Goal: Information Seeking & Learning: Learn about a topic

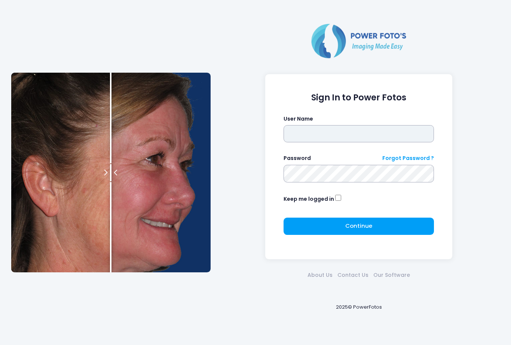
type input "*******"
click at [373, 224] on button "Continue Please wait..." at bounding box center [359, 225] width 151 height 17
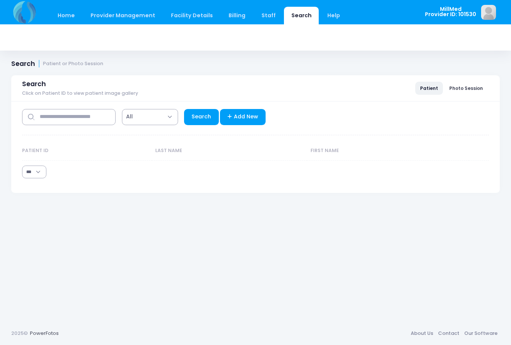
select select "***"
click at [102, 121] on input "text" at bounding box center [69, 117] width 94 height 16
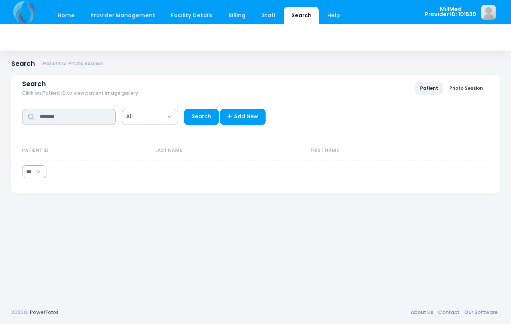
type input "*******"
click at [199, 116] on link "Search" at bounding box center [201, 117] width 35 height 16
select select "***"
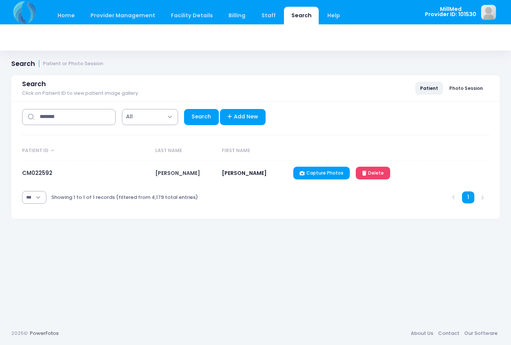
click at [43, 177] on link "CM022592" at bounding box center [37, 173] width 30 height 8
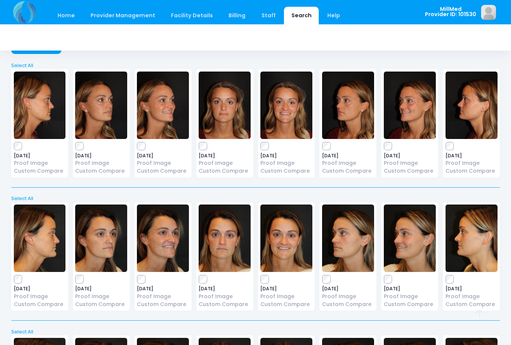
scroll to position [33, 0]
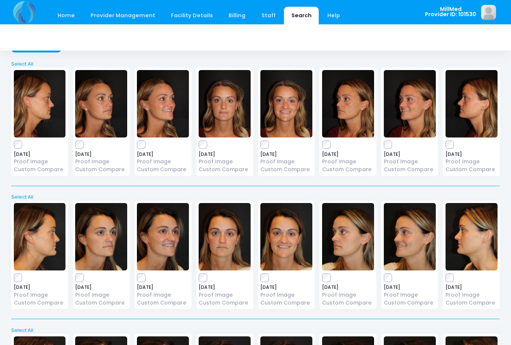
click at [227, 243] on img at bounding box center [225, 236] width 52 height 67
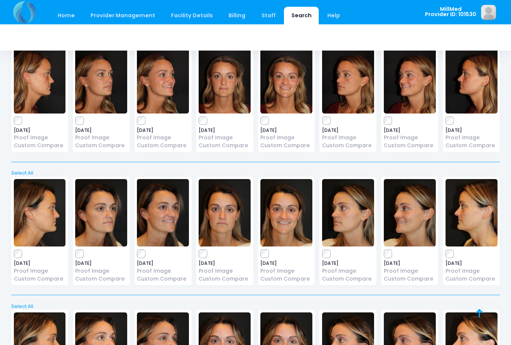
click at [349, 200] on img at bounding box center [348, 212] width 52 height 67
click at [103, 222] on img at bounding box center [101, 212] width 52 height 67
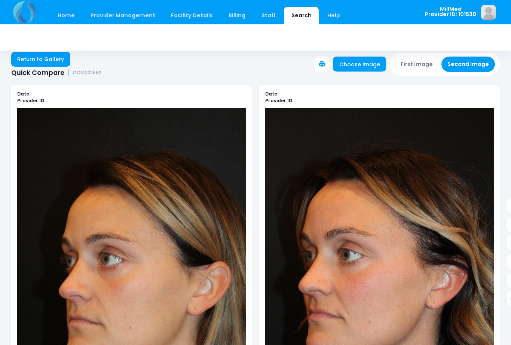
scroll to position [7, 0]
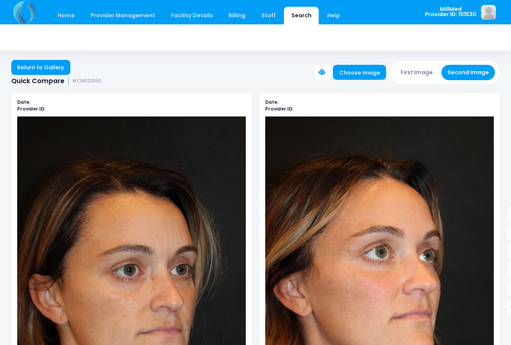
click at [48, 62] on link "Return to Gallery" at bounding box center [40, 67] width 59 height 15
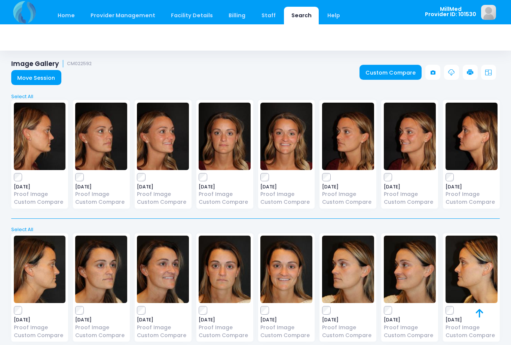
click at [293, 145] on img at bounding box center [286, 135] width 52 height 67
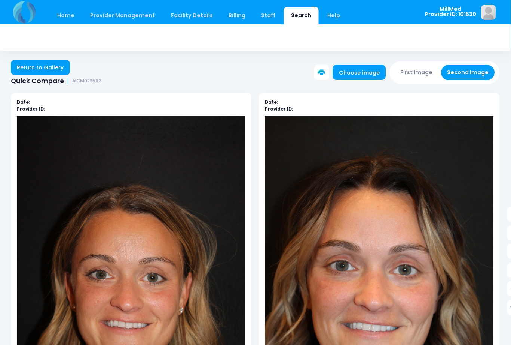
click at [30, 67] on link "Return to Gallery" at bounding box center [40, 67] width 59 height 15
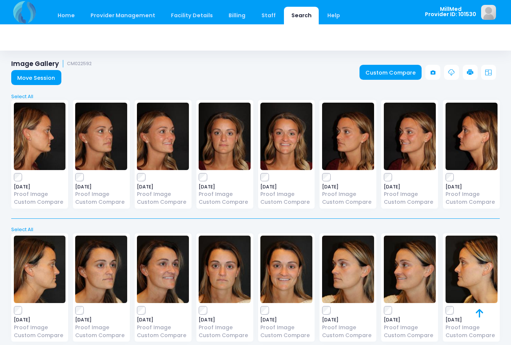
click at [227, 148] on img at bounding box center [225, 135] width 52 height 67
click at [292, 16] on link "Search" at bounding box center [301, 16] width 35 height 18
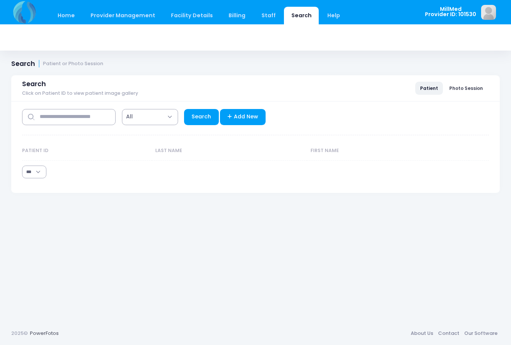
select select "***"
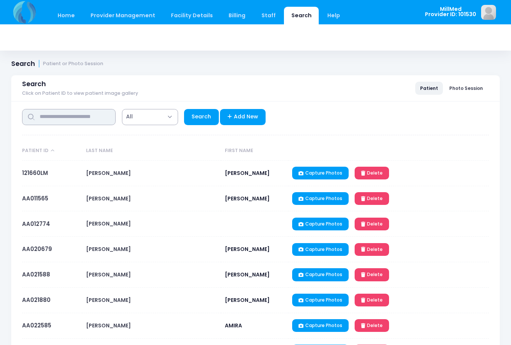
click at [93, 112] on input "text" at bounding box center [69, 117] width 94 height 16
type input "*"
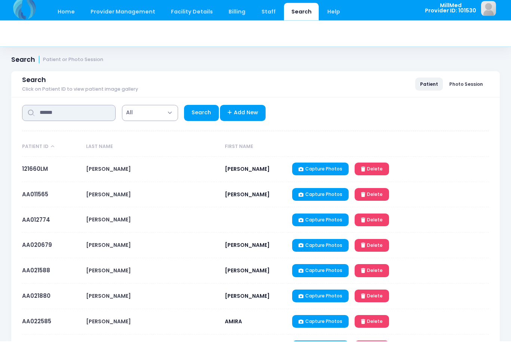
type input "******"
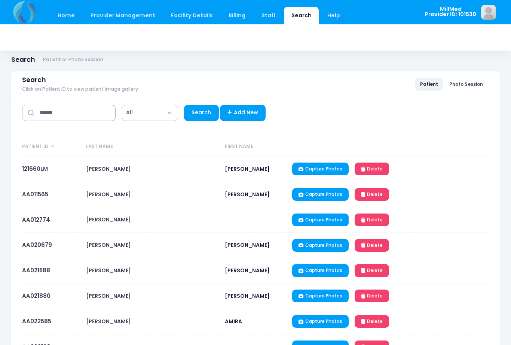
click at [202, 117] on link "Search" at bounding box center [201, 113] width 35 height 16
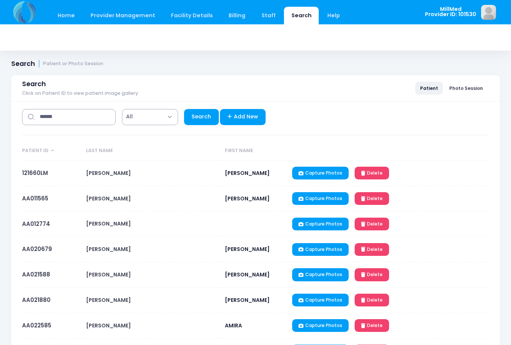
select select "***"
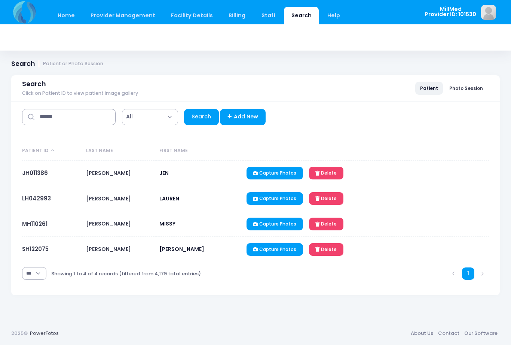
click at [39, 173] on link "JH011386" at bounding box center [35, 173] width 26 height 8
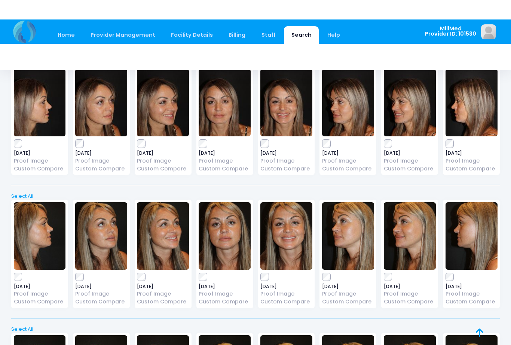
scroll to position [698, 0]
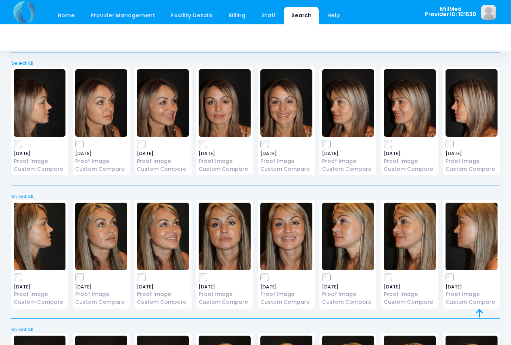
click at [229, 225] on img at bounding box center [225, 235] width 52 height 67
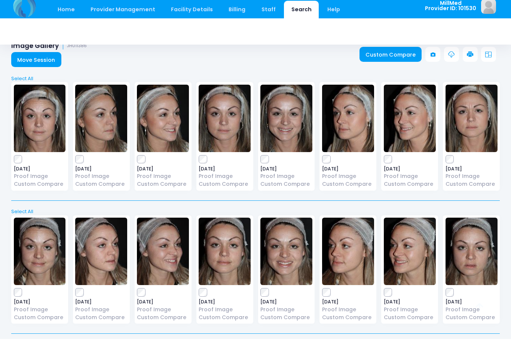
scroll to position [18, 0]
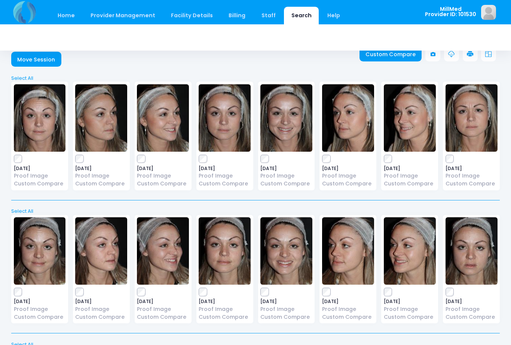
click at [38, 253] on img at bounding box center [40, 250] width 52 height 67
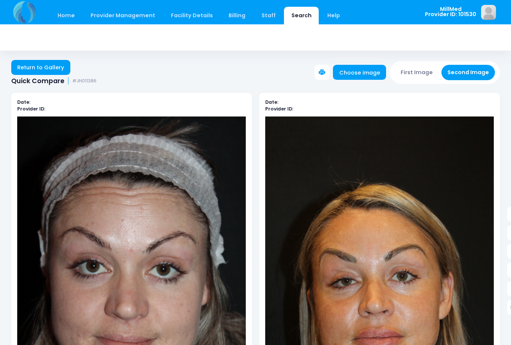
click at [33, 71] on link "Return to Gallery" at bounding box center [40, 67] width 59 height 15
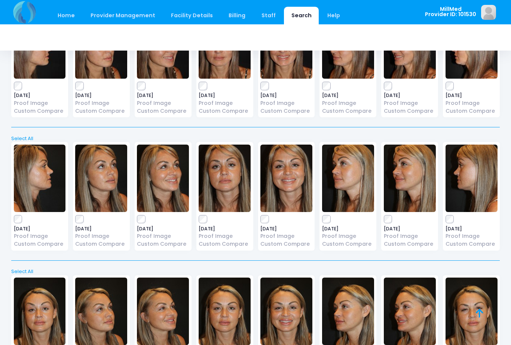
scroll to position [809, 0]
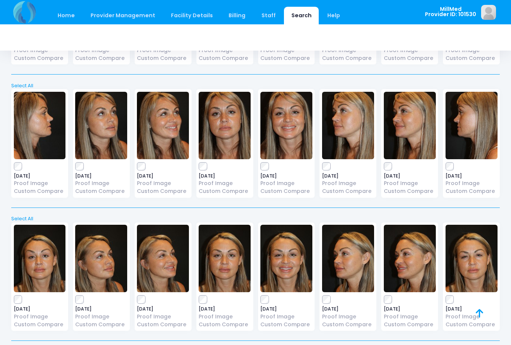
click at [227, 126] on img at bounding box center [225, 125] width 52 height 67
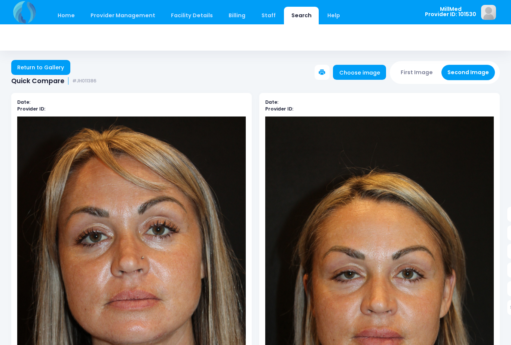
click at [36, 66] on link "Return to Gallery" at bounding box center [40, 67] width 59 height 15
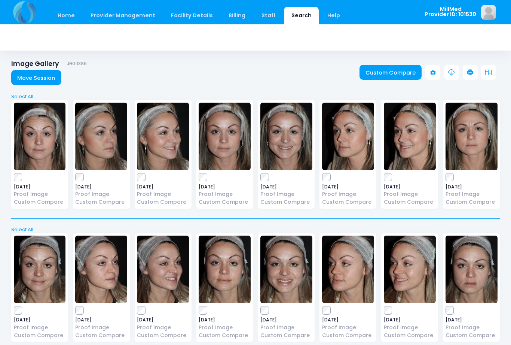
click at [458, 135] on img at bounding box center [472, 135] width 52 height 67
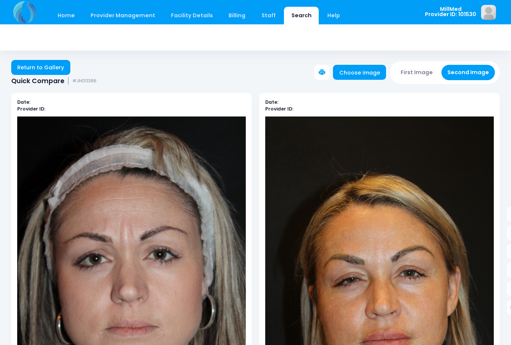
click at [56, 64] on link "Return to Gallery" at bounding box center [40, 67] width 59 height 15
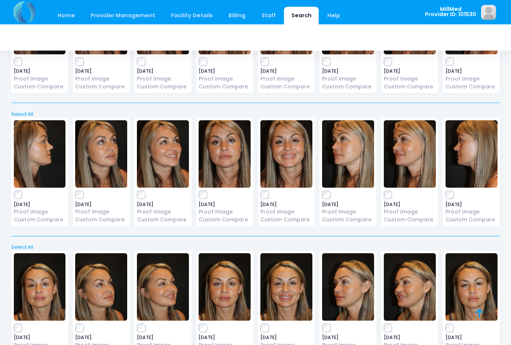
scroll to position [779, 0]
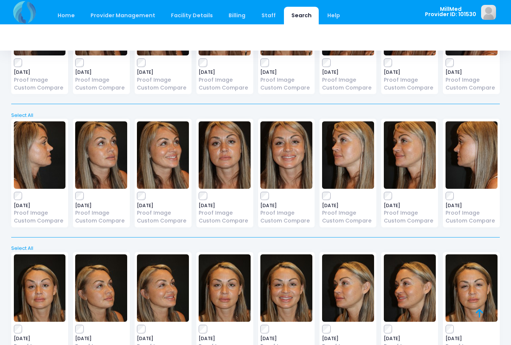
click at [219, 156] on img at bounding box center [225, 154] width 52 height 67
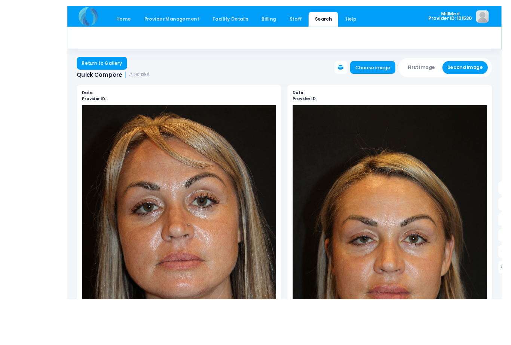
scroll to position [81, 11]
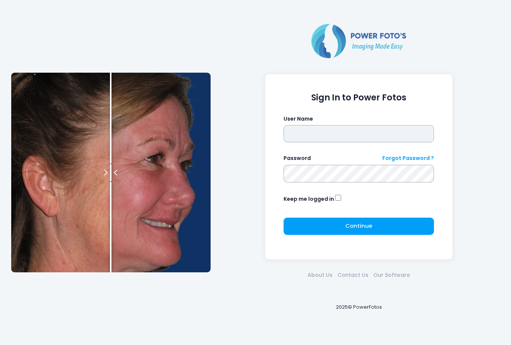
type input "*******"
click at [377, 218] on button "Continue Please wait..." at bounding box center [359, 225] width 151 height 17
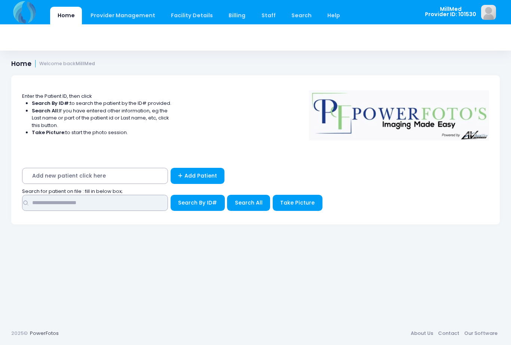
click at [143, 200] on input "text" at bounding box center [95, 203] width 146 height 16
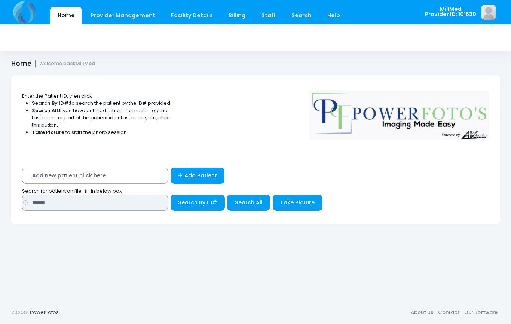
type input "******"
click at [237, 204] on span "Search All" at bounding box center [249, 202] width 28 height 7
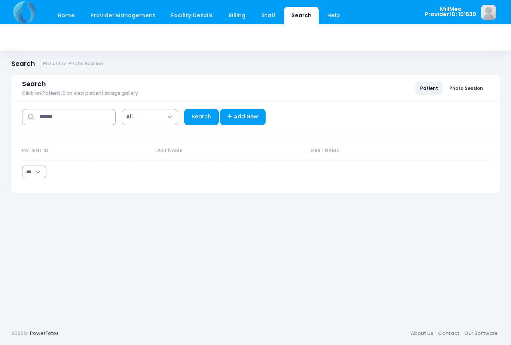
select select "***"
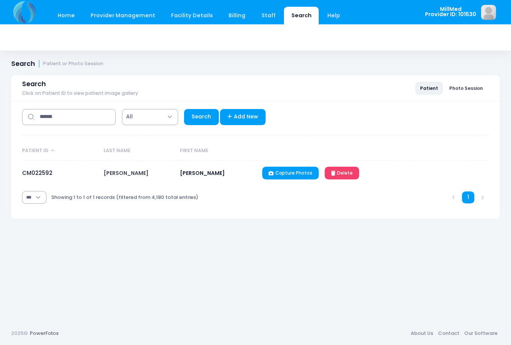
click at [42, 173] on link "CM022592" at bounding box center [37, 173] width 30 height 8
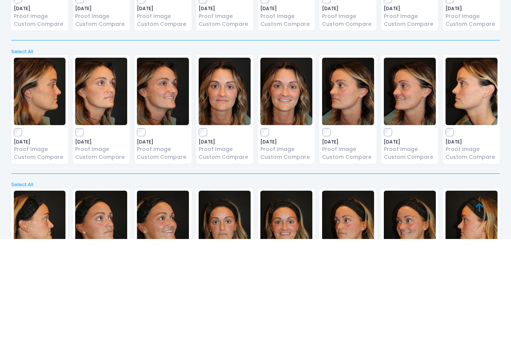
scroll to position [278, 0]
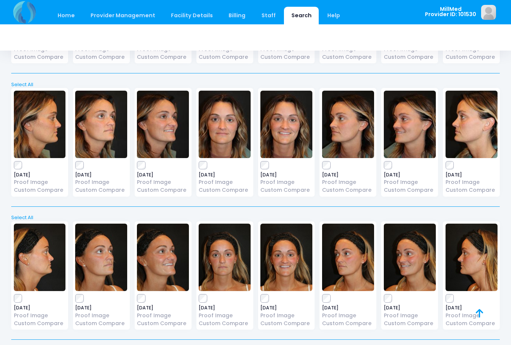
click at [232, 266] on img at bounding box center [225, 256] width 52 height 67
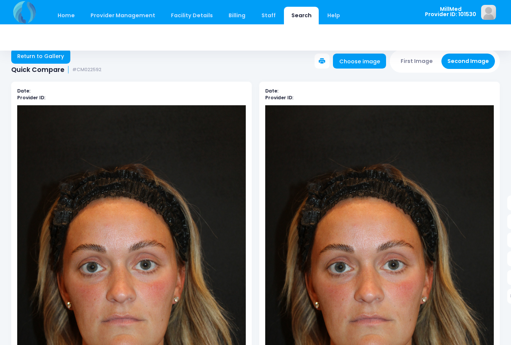
scroll to position [11, 0]
click at [59, 55] on link "Return to Gallery" at bounding box center [40, 56] width 59 height 15
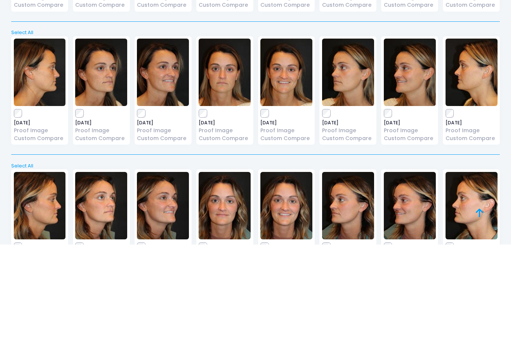
scroll to position [278, 0]
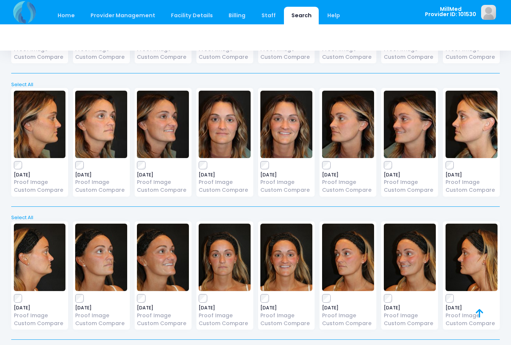
click at [293, 263] on img at bounding box center [286, 256] width 52 height 67
